Goal: Task Accomplishment & Management: Complete application form

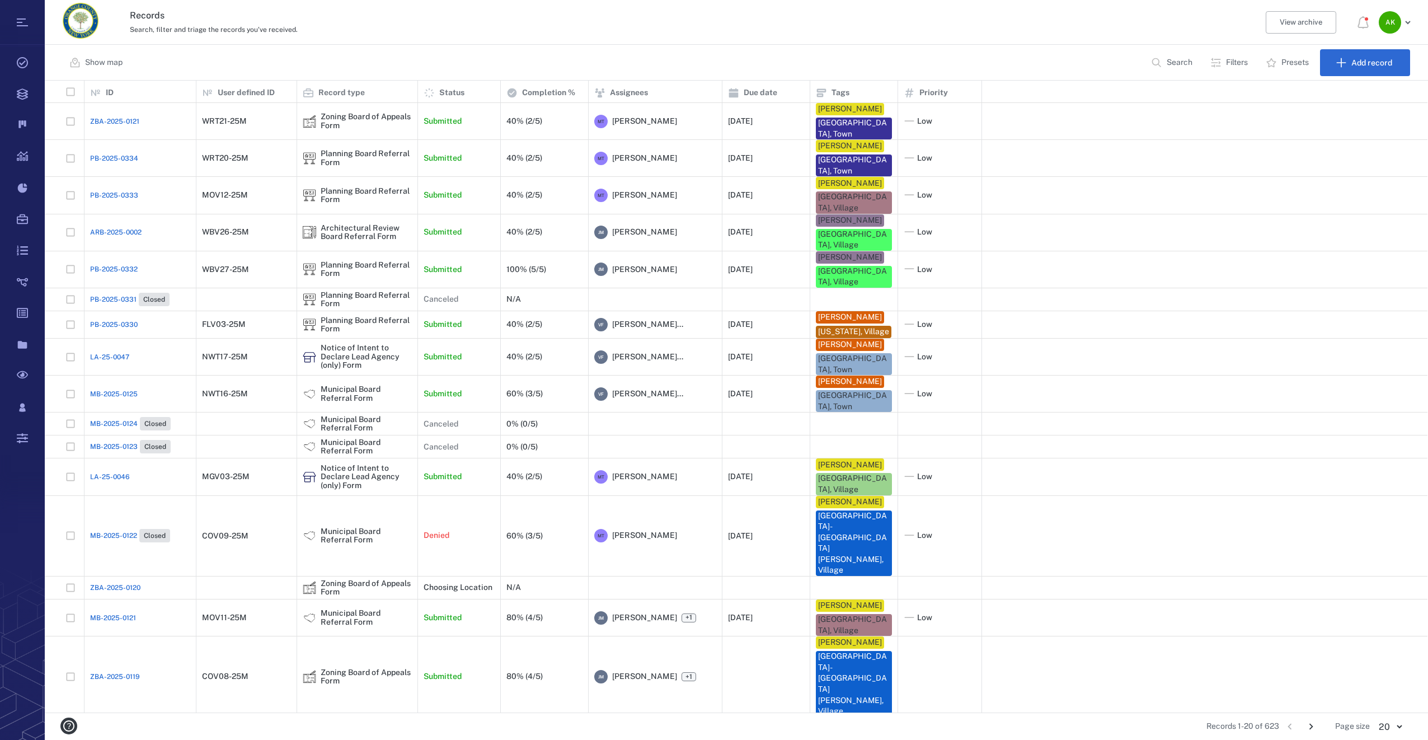
click at [1163, 60] on button "Search" at bounding box center [1172, 62] width 57 height 27
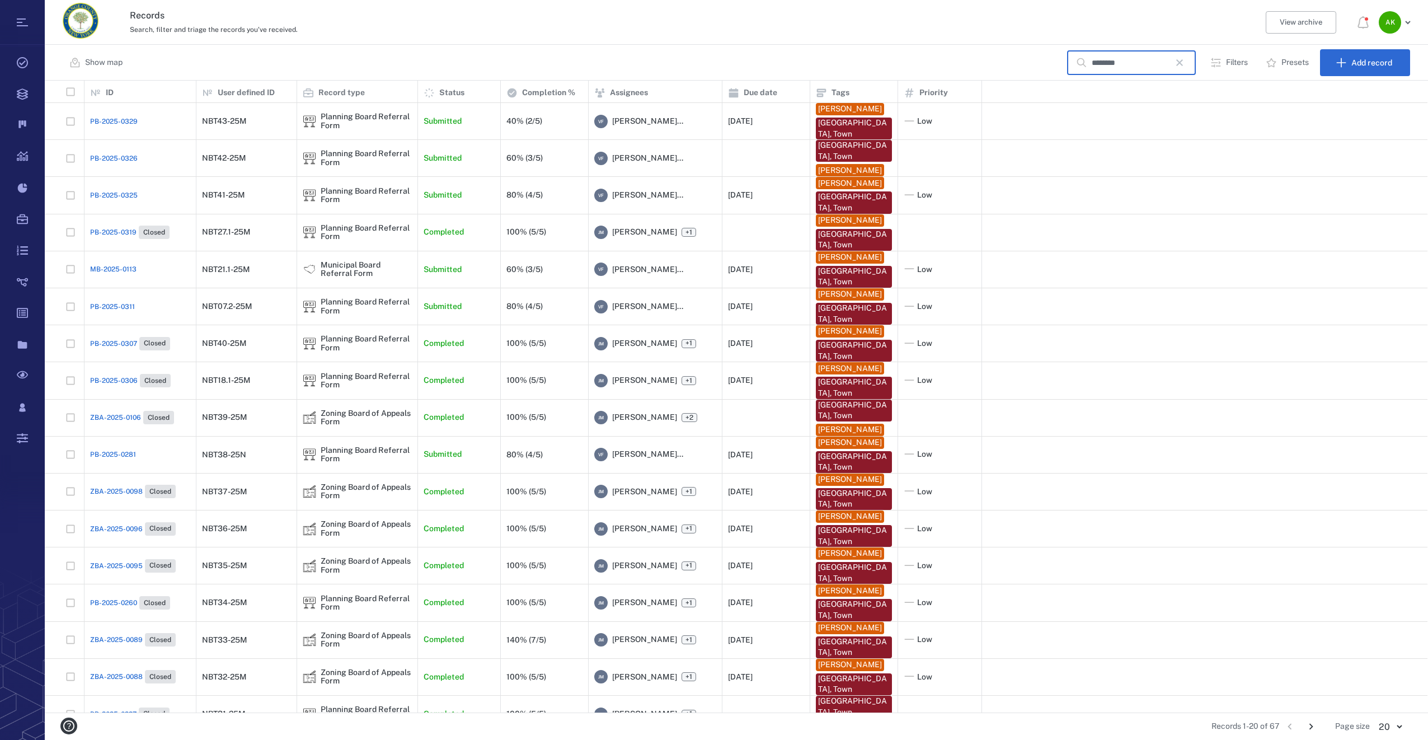
type input "********"
click at [110, 159] on span "PB-2025-0326" at bounding box center [114, 158] width 48 height 10
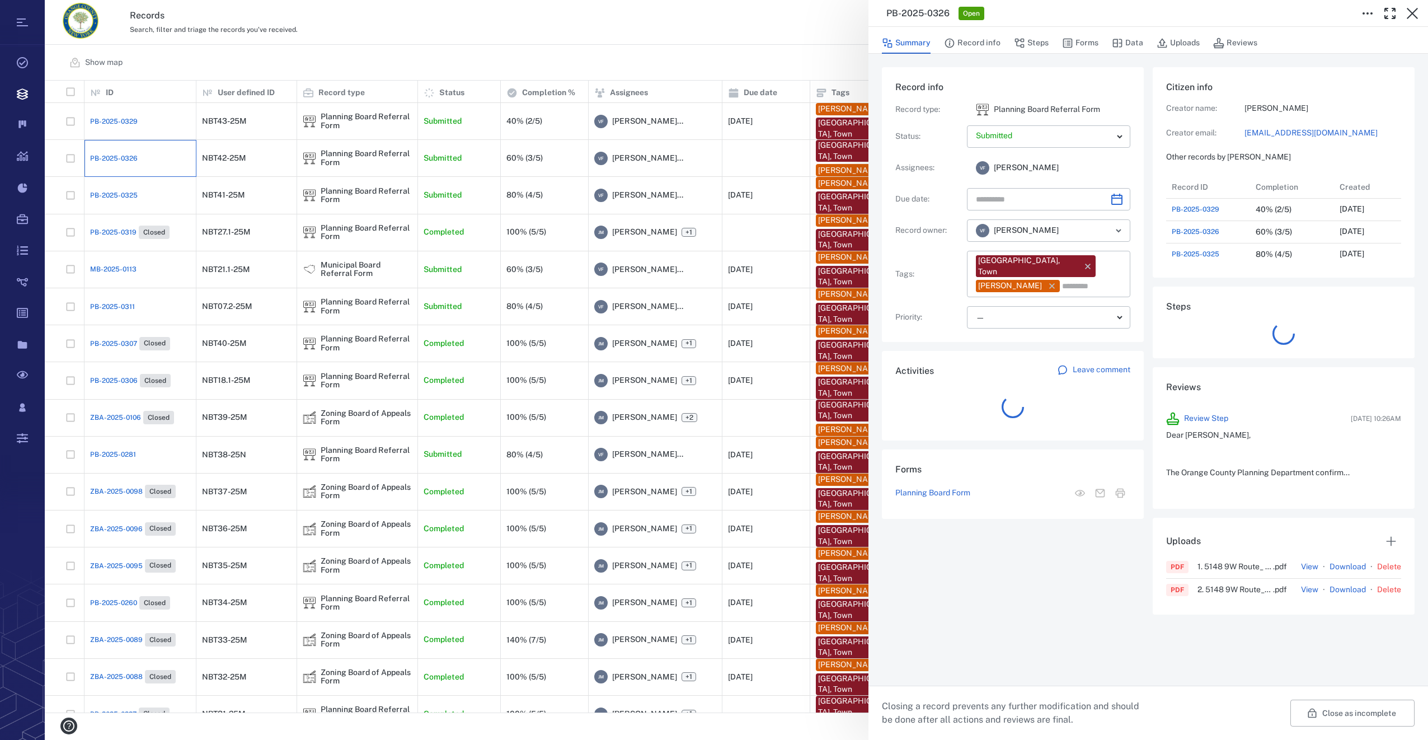
scroll to position [9, 9]
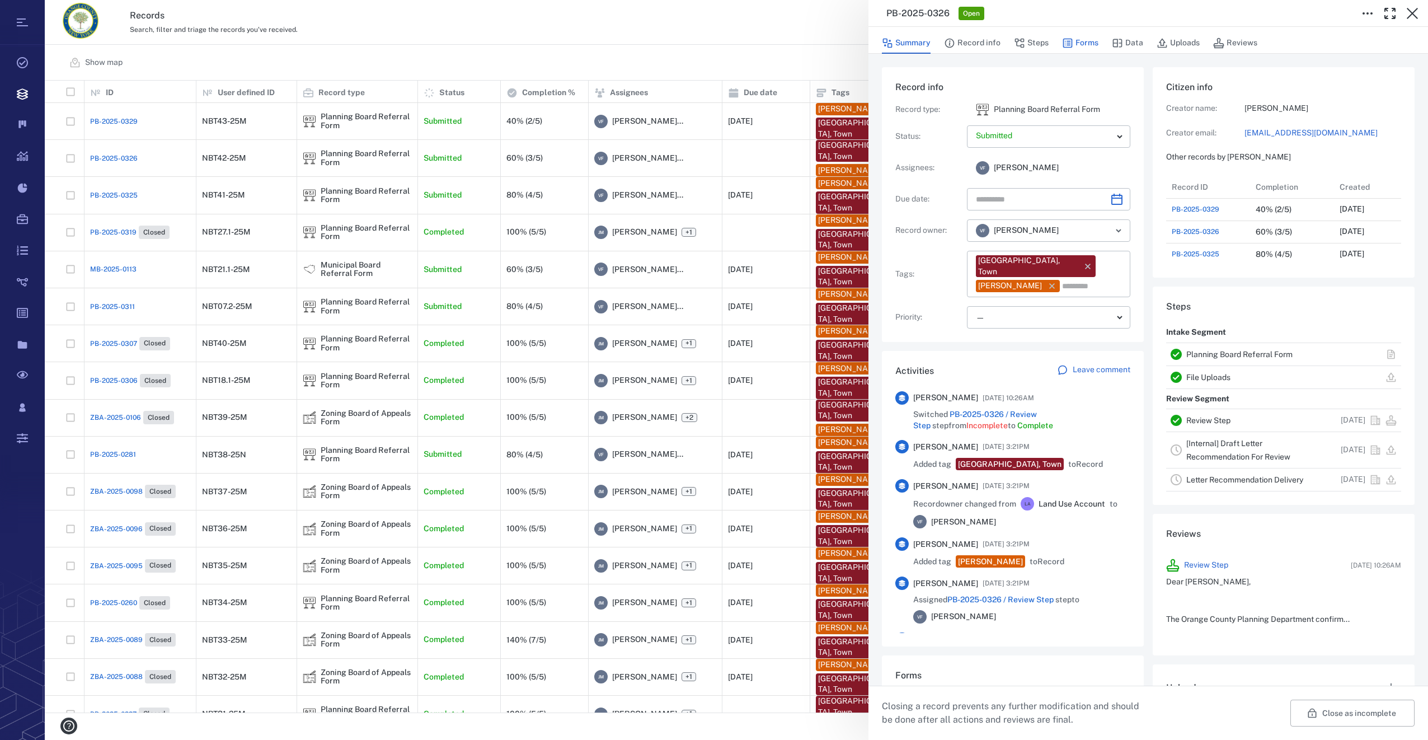
click at [1080, 38] on button "Forms" at bounding box center [1080, 42] width 36 height 21
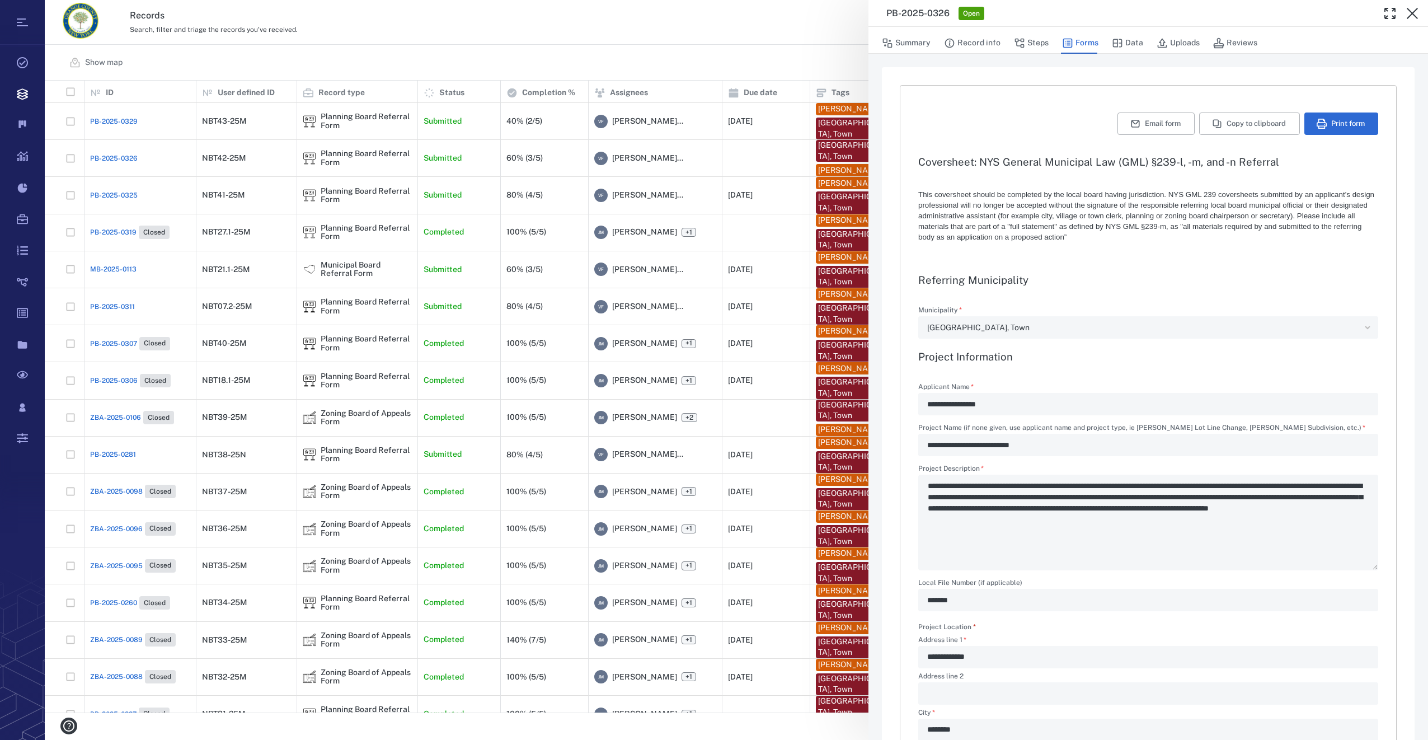
type textarea "*"
click at [1176, 45] on button "Uploads" at bounding box center [1178, 42] width 43 height 21
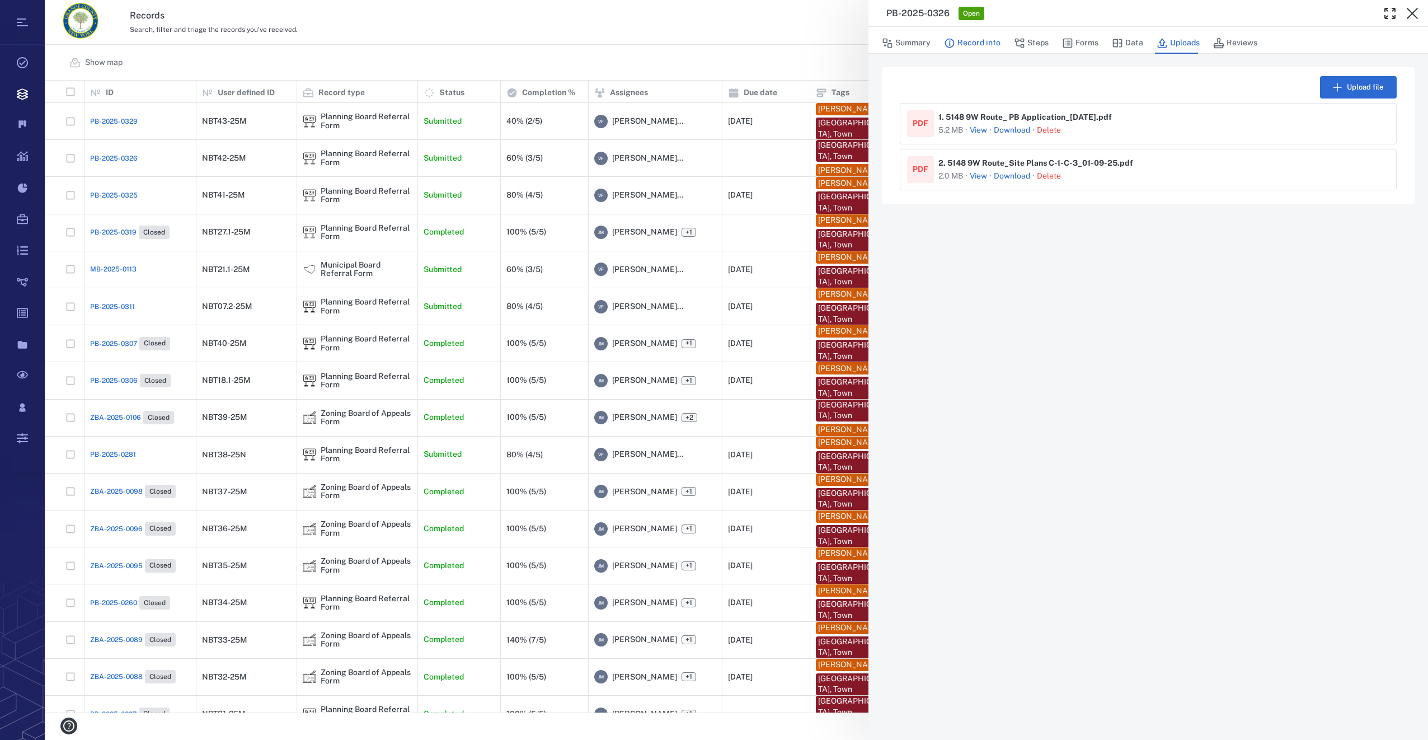
click at [965, 37] on button "Record info" at bounding box center [972, 42] width 57 height 21
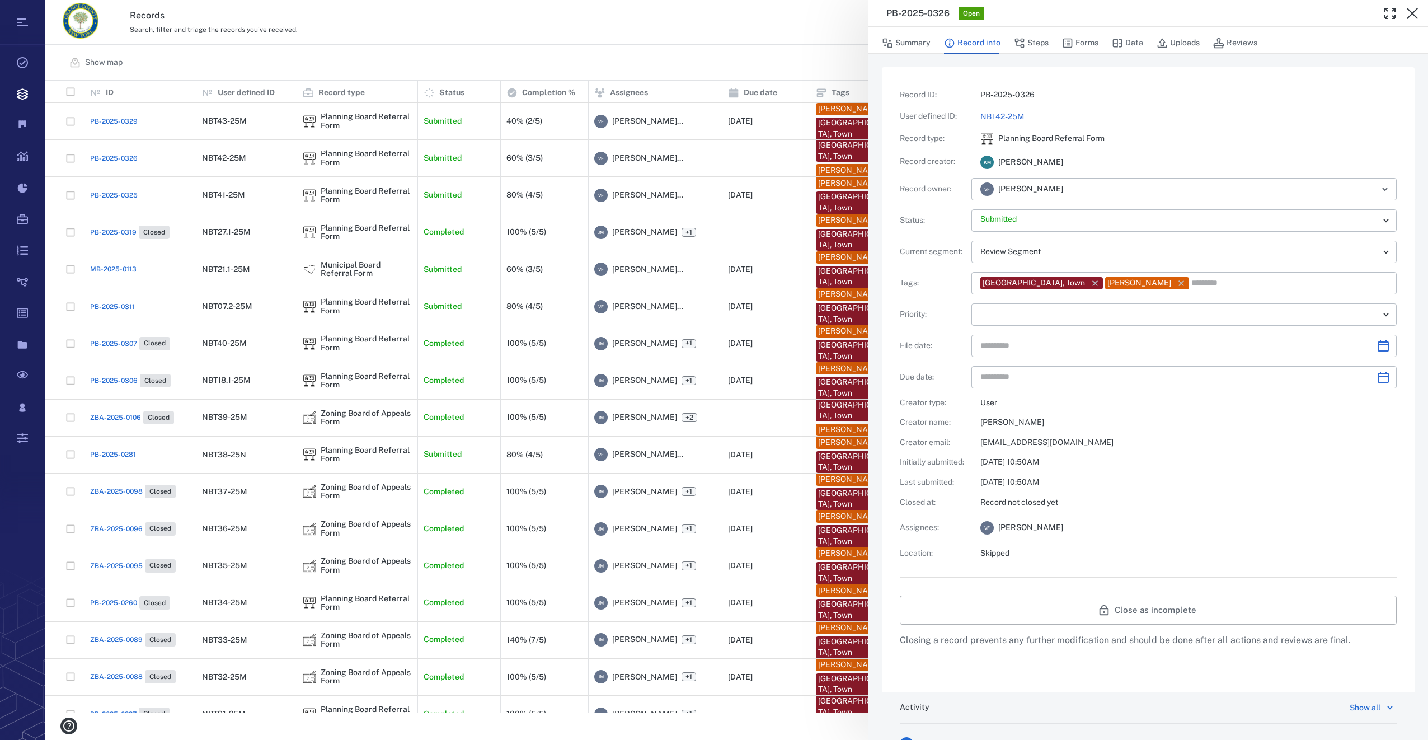
scroll to position [9, 9]
click at [1082, 45] on button "Forms" at bounding box center [1080, 42] width 36 height 21
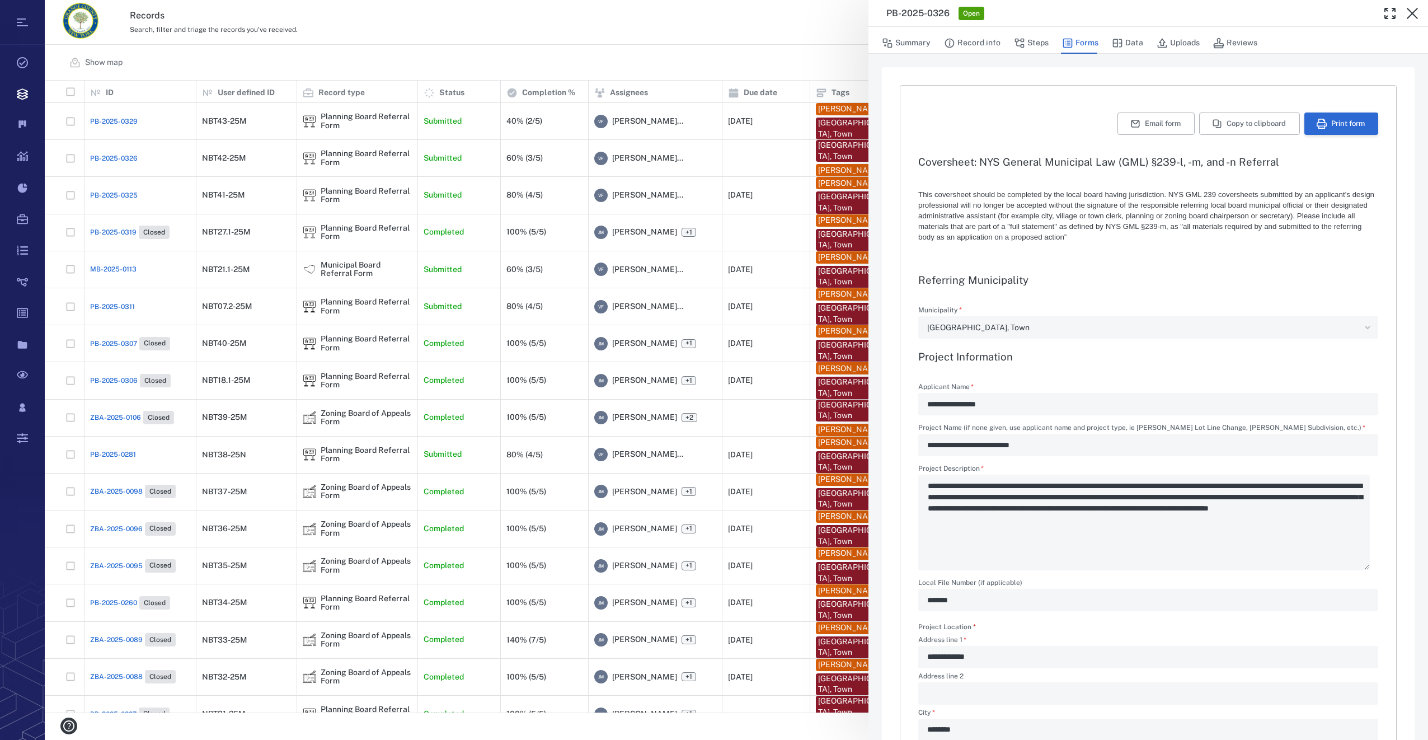
type textarea "*"
click at [1323, 118] on button "Print form" at bounding box center [1341, 123] width 74 height 22
click at [1408, 10] on icon "button" at bounding box center [1412, 13] width 11 height 11
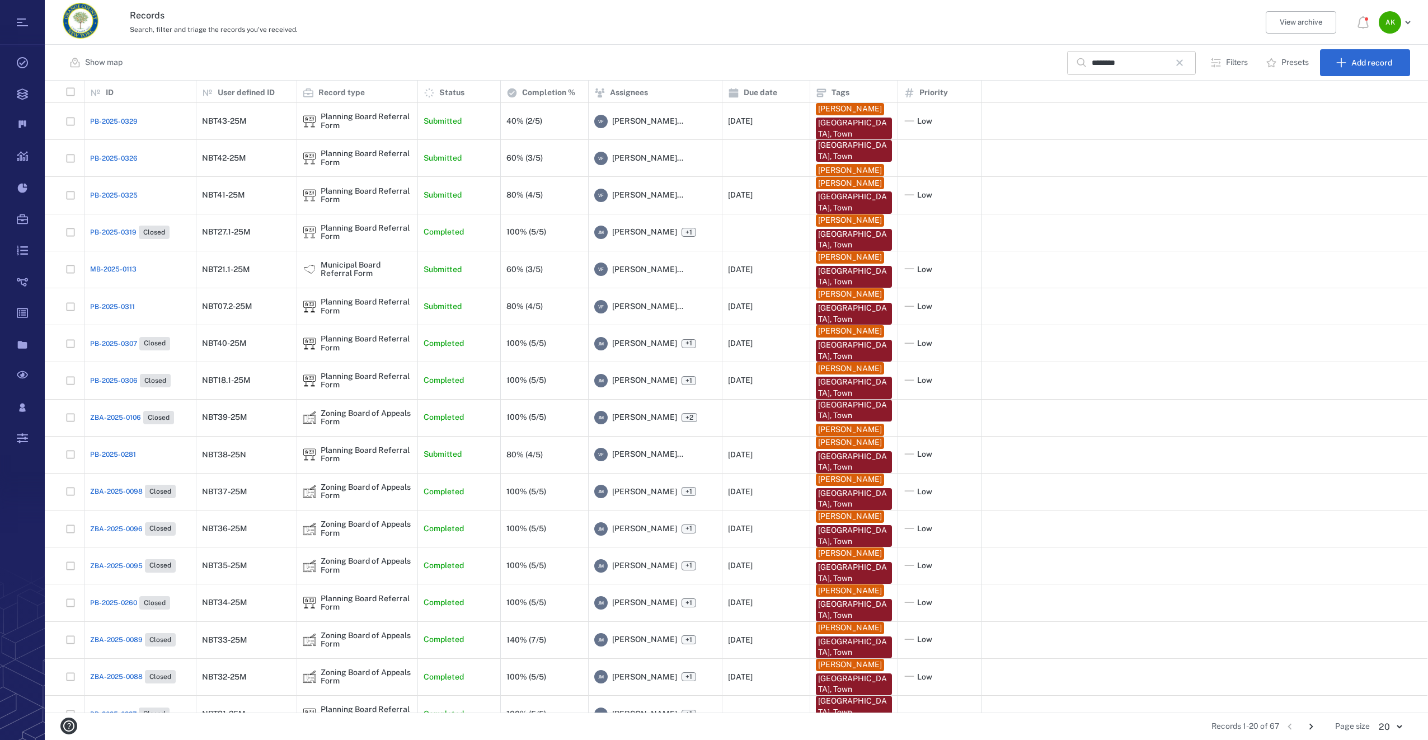
click at [1184, 66] on icon "button" at bounding box center [1179, 62] width 13 height 13
